Goal: Task Accomplishment & Management: Manage account settings

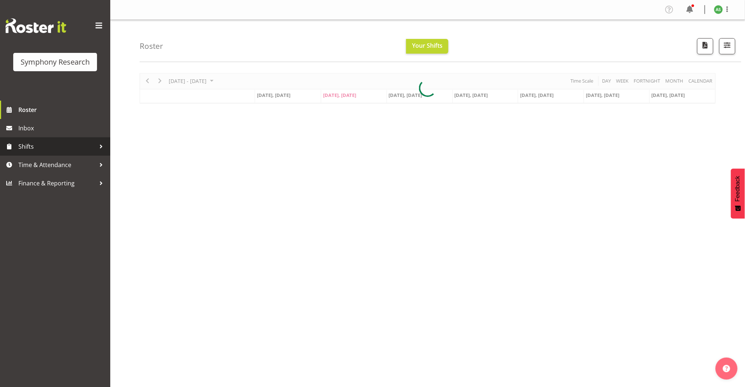
click at [31, 147] on span "Shifts" at bounding box center [56, 146] width 77 height 11
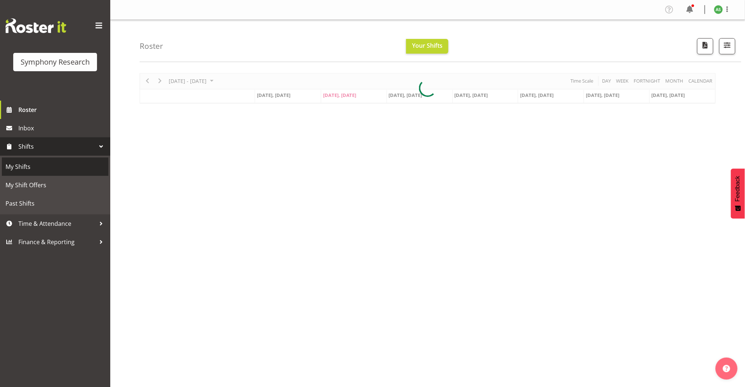
click at [30, 165] on span "My Shifts" at bounding box center [55, 166] width 99 height 11
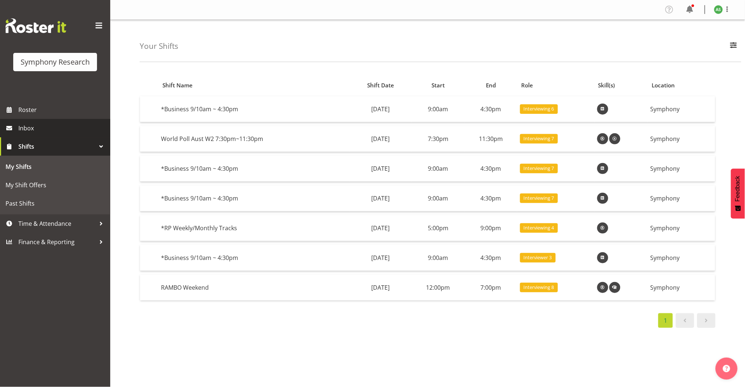
click at [56, 129] on span "Inbox" at bounding box center [62, 128] width 88 height 11
